Goal: Information Seeking & Learning: Understand process/instructions

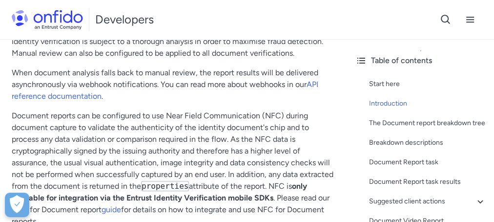
scroll to position [302, 0]
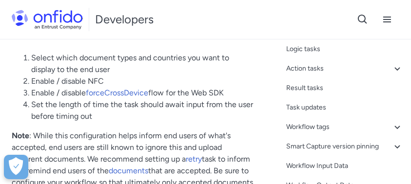
scroll to position [348, 0]
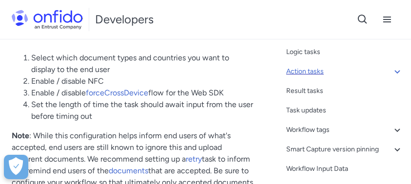
click at [321, 78] on div "Action tasks" at bounding box center [344, 72] width 117 height 12
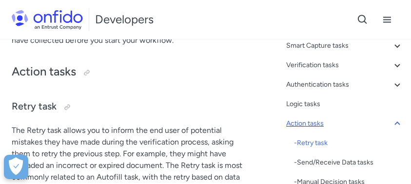
scroll to position [93, 0]
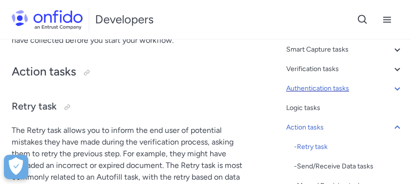
click at [330, 91] on div "Authentication tasks" at bounding box center [344, 89] width 117 height 12
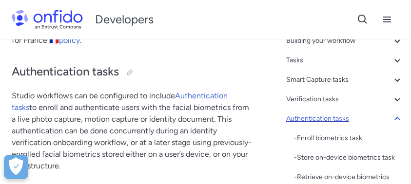
scroll to position [59, 0]
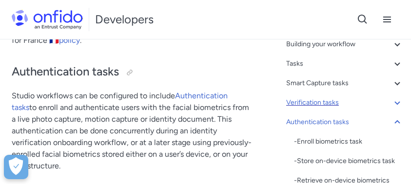
click at [325, 102] on div "Verification tasks" at bounding box center [344, 103] width 117 height 12
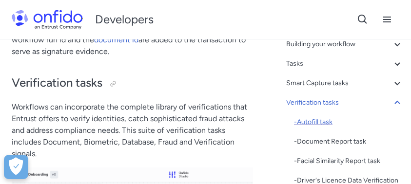
click at [322, 123] on div "- Autofill task" at bounding box center [348, 123] width 109 height 12
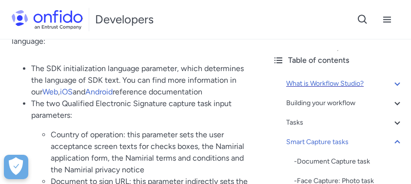
click at [324, 86] on div "What is Workflow Studio?" at bounding box center [344, 84] width 117 height 12
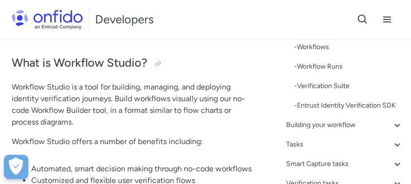
scroll to position [83, 0]
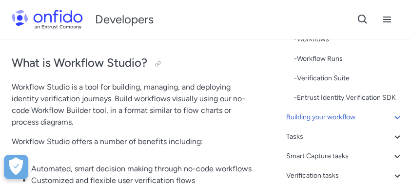
click at [325, 118] on div "Building your workflow" at bounding box center [344, 118] width 117 height 12
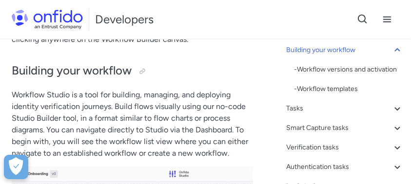
scroll to position [79, 0]
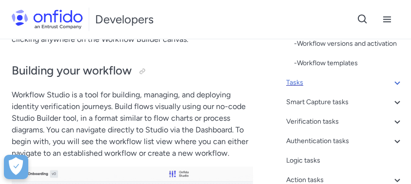
click at [297, 89] on div "Tasks" at bounding box center [344, 83] width 117 height 12
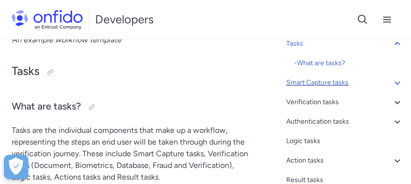
click at [326, 85] on div "Smart Capture tasks" at bounding box center [344, 83] width 117 height 12
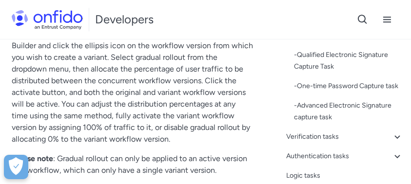
scroll to position [2407, 0]
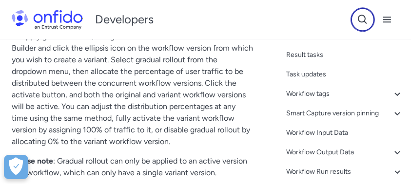
click at [363, 19] on icon "Open search button" at bounding box center [363, 20] width 12 height 12
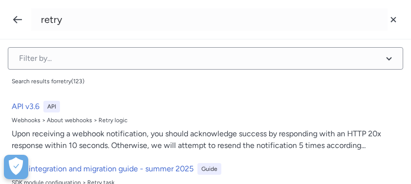
type input "retry"
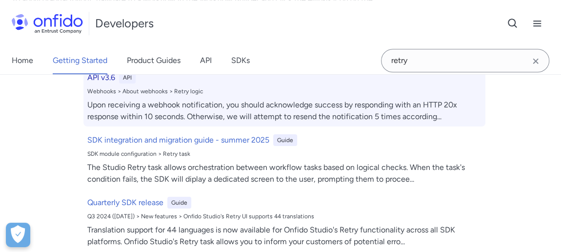
scroll to position [0, 0]
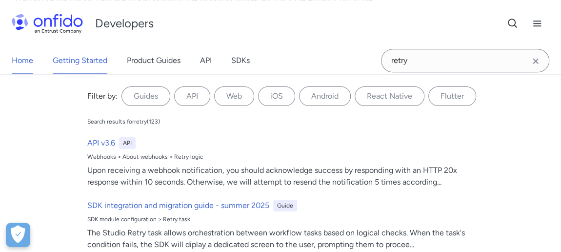
click at [18, 60] on link "Home" at bounding box center [22, 60] width 21 height 27
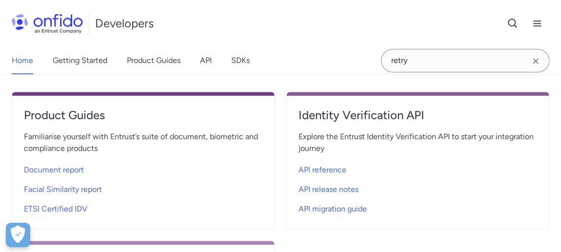
scroll to position [369, 0]
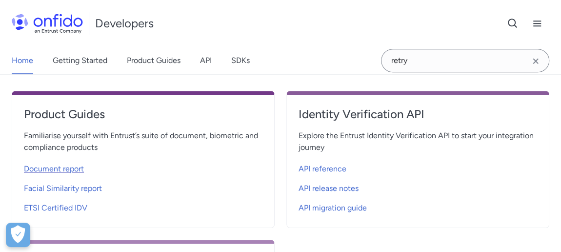
click at [53, 167] on span "Document report" at bounding box center [54, 169] width 60 height 12
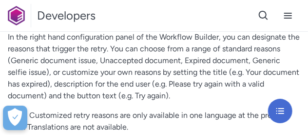
scroll to position [12934, 0]
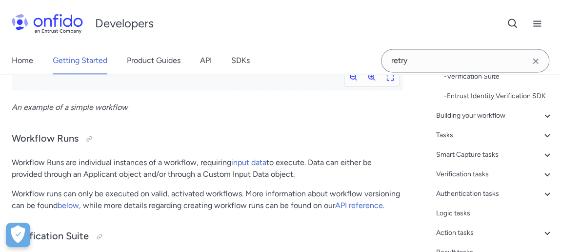
scroll to position [121, 0]
click at [494, 121] on div "Building your workflow" at bounding box center [494, 115] width 117 height 12
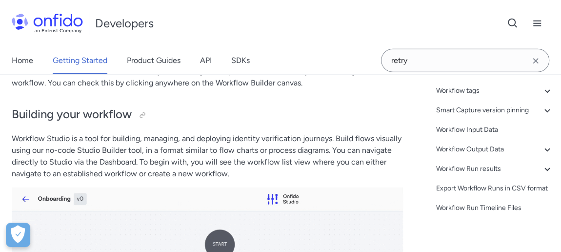
scroll to position [265, 0]
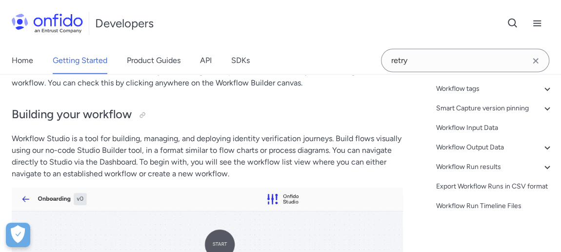
click at [471, 153] on div "Workflow Output Data" at bounding box center [494, 148] width 117 height 12
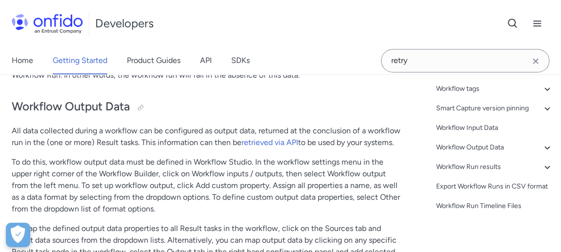
scroll to position [214, 0]
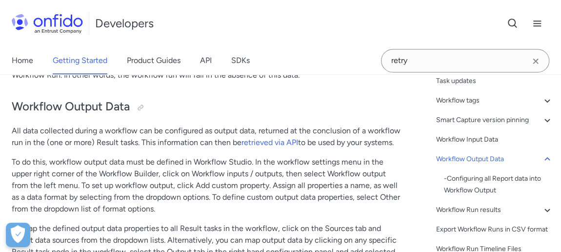
click at [471, 156] on div "Workflow Output Data" at bounding box center [494, 159] width 117 height 12
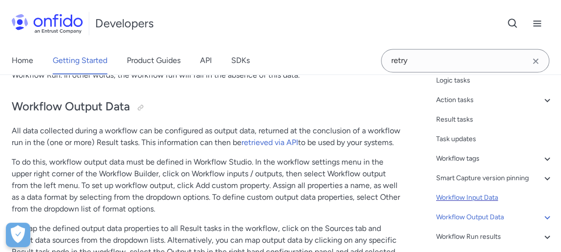
scroll to position [150, 0]
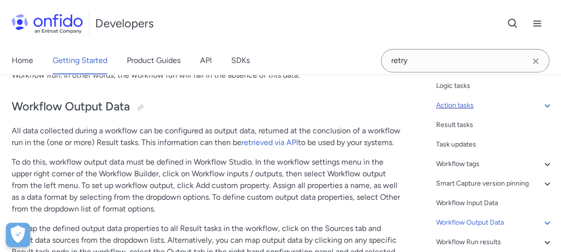
click at [467, 108] on div "Action tasks" at bounding box center [494, 106] width 117 height 12
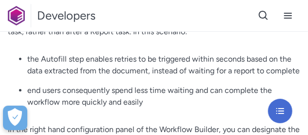
scroll to position [12841, 0]
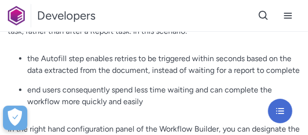
click at [182, 91] on p "end users consequently spend less time waiting and can complete the workflow mo…" at bounding box center [163, 95] width 273 height 23
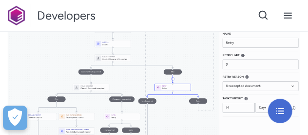
scroll to position [13135, 0]
